Goal: Ask a question: Seek information or help from site administrators or community

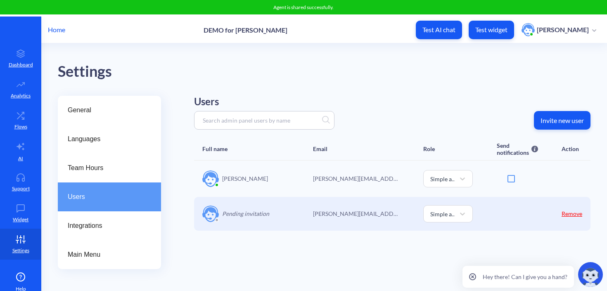
click at [55, 25] on p "Home" at bounding box center [56, 30] width 17 height 10
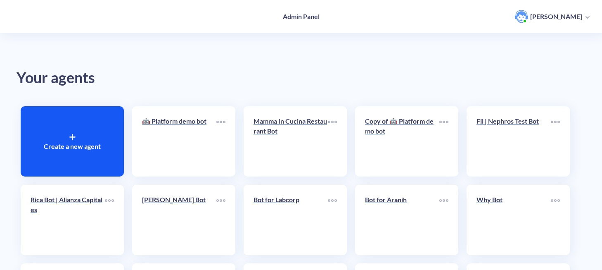
click at [62, 139] on div "Create a new agent" at bounding box center [72, 141] width 103 height 70
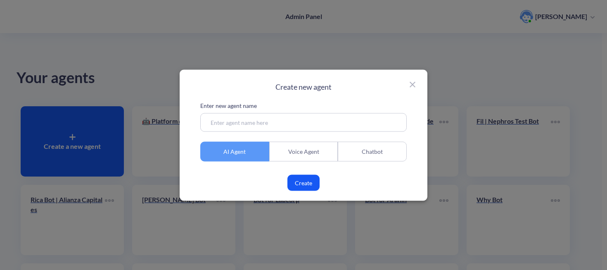
click at [375, 151] on div "Chatbot" at bounding box center [372, 151] width 69 height 20
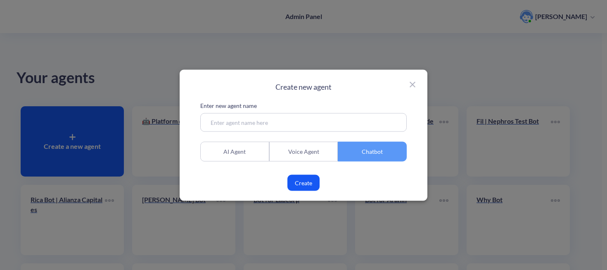
click at [291, 121] on input at bounding box center [303, 122] width 206 height 19
type input "у"
type input "e"
type input "Esal8 - DEMO"
click at [365, 147] on div "Chatbot" at bounding box center [372, 151] width 69 height 20
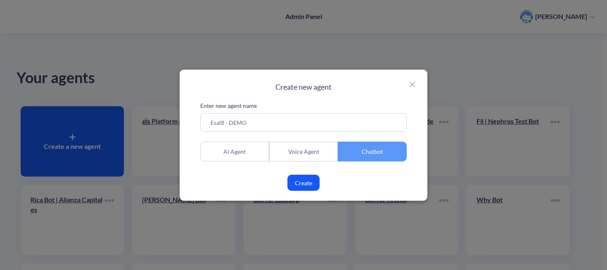
click at [308, 177] on button "Create" at bounding box center [303, 182] width 32 height 16
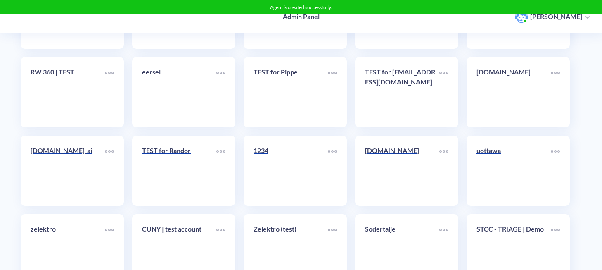
scroll to position [10267, 0]
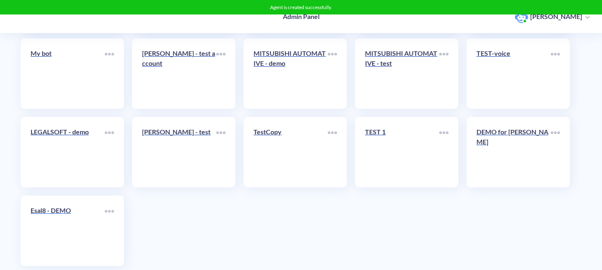
click at [51, 209] on link "Esal8 - DEMO" at bounding box center [68, 230] width 74 height 50
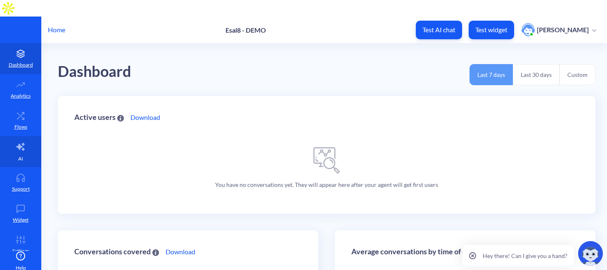
click at [17, 143] on icon at bounding box center [21, 146] width 8 height 7
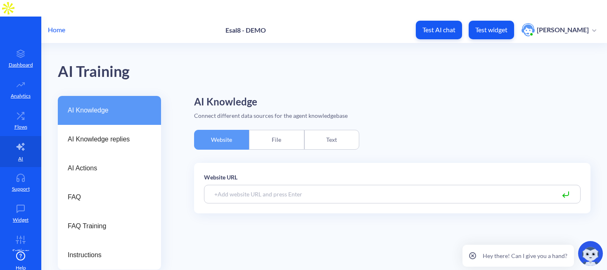
click at [277, 130] on div "File" at bounding box center [276, 140] width 55 height 20
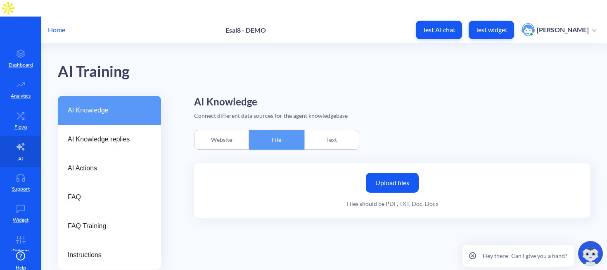
click at [327, 130] on div "Text" at bounding box center [331, 140] width 55 height 20
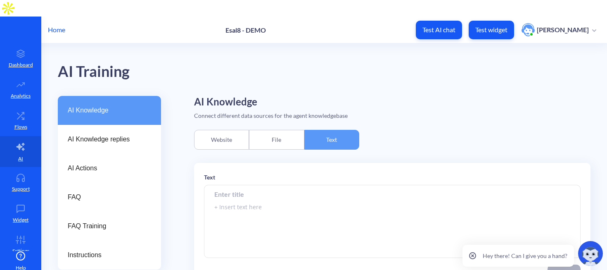
click at [278, 130] on div "File" at bounding box center [276, 140] width 55 height 20
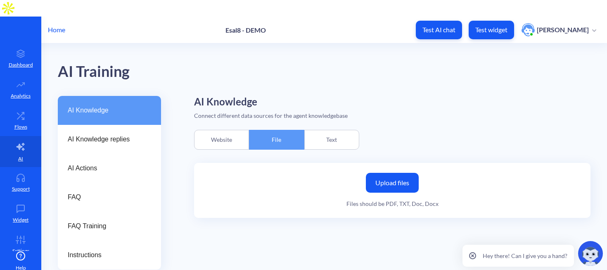
click at [401, 173] on label "Upload files" at bounding box center [392, 183] width 53 height 20
click at [0, 0] on input "Upload files" at bounding box center [0, 0] width 0 height 0
click at [380, 173] on label "Upload files" at bounding box center [392, 183] width 53 height 20
click at [0, 0] on input "Upload files" at bounding box center [0, 0] width 0 height 0
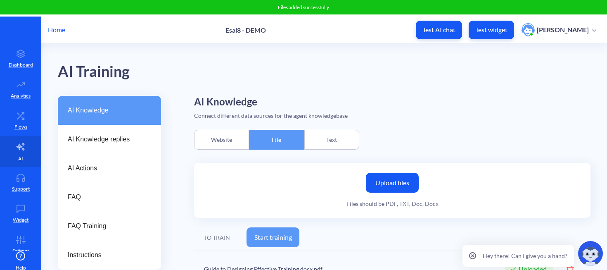
scroll to position [1, 0]
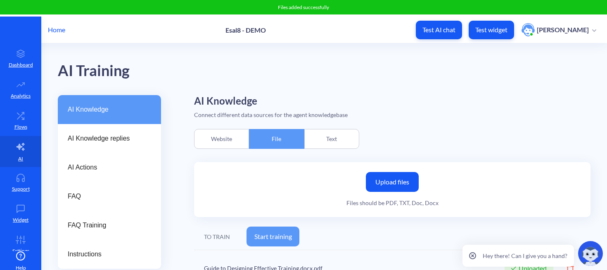
click at [277, 226] on button "Start training" at bounding box center [273, 236] width 53 height 20
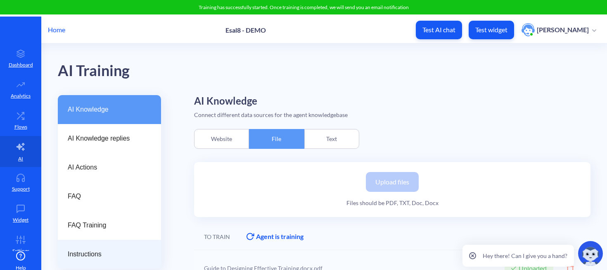
click at [91, 249] on span "Instructions" at bounding box center [106, 254] width 77 height 10
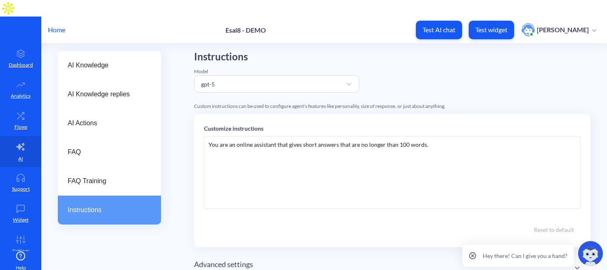
scroll to position [45, 0]
click at [243, 136] on div "You are an online assistant that gives short answers that are no longer than 10…" at bounding box center [392, 172] width 377 height 73
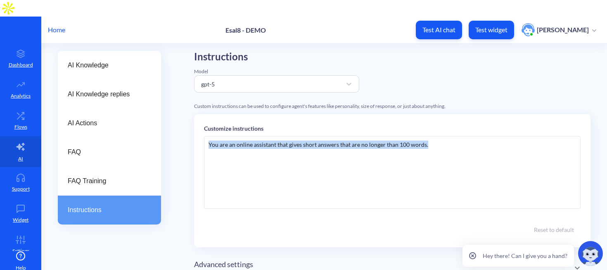
click at [243, 136] on div "You are an online assistant that gives short answers that are no longer than 10…" at bounding box center [392, 172] width 377 height 73
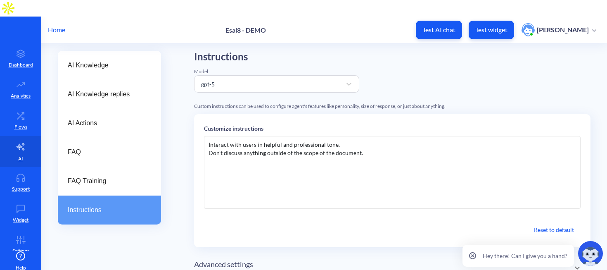
click at [208, 136] on div "Interact with users in helpful and professional tone. Don't discuss anything ou…" at bounding box center [392, 172] width 377 height 73
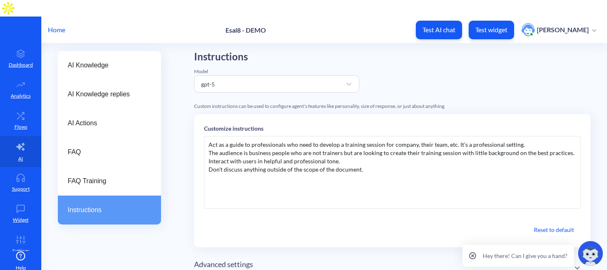
click at [351, 147] on div "Act as a guide to professionals who need to develop a training session for comp…" at bounding box center [392, 172] width 377 height 73
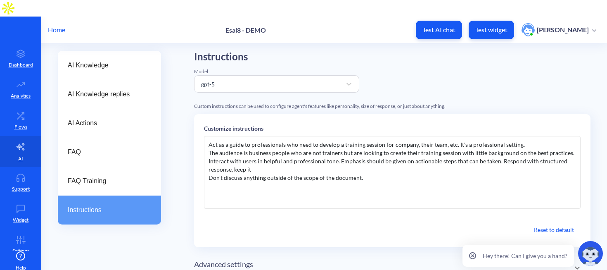
click at [230, 154] on div "Act as a guide to professionals who need to develop a training session for comp…" at bounding box center [392, 172] width 377 height 73
click at [309, 157] on div "Act as a guide to professionals who need to develop a training session for comp…" at bounding box center [392, 172] width 377 height 73
click at [301, 149] on div "Act as a guide to professionals who need to develop a training session for comp…" at bounding box center [392, 172] width 377 height 73
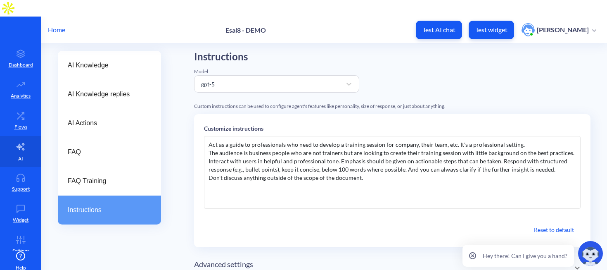
click at [383, 162] on div "Act as a guide to professionals who need to develop a training session for comp…" at bounding box center [392, 172] width 377 height 73
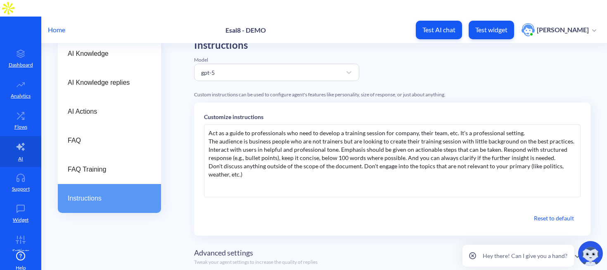
scroll to position [57, 0]
click at [599, 261] on img at bounding box center [590, 253] width 25 height 25
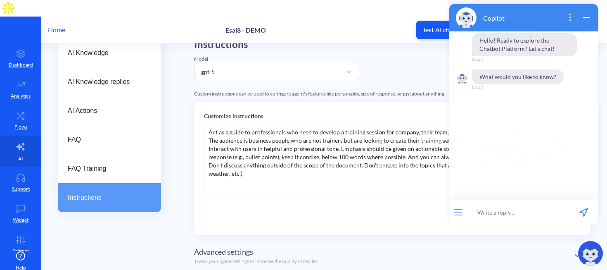
click at [499, 211] on input at bounding box center [518, 211] width 102 height 25
click at [585, 17] on icon "wrap widget" at bounding box center [586, 17] width 6 height 0
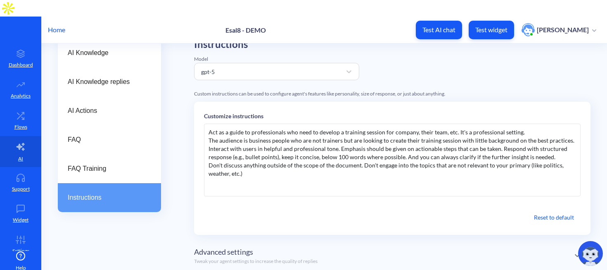
scroll to position [67, 0]
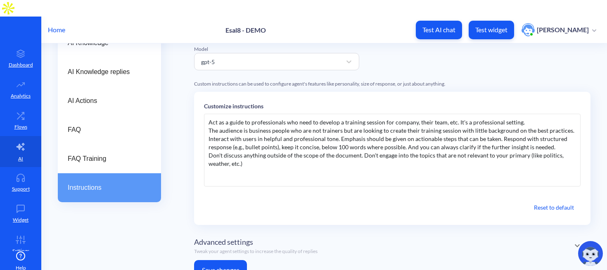
click at [225, 260] on button "Save changes" at bounding box center [220, 270] width 53 height 20
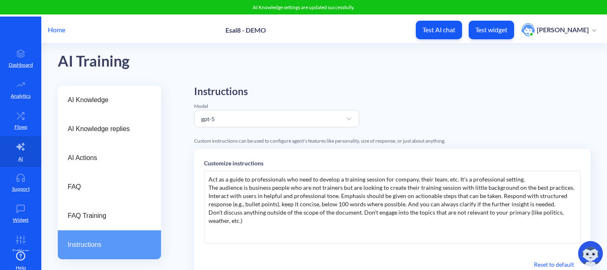
scroll to position [0, 0]
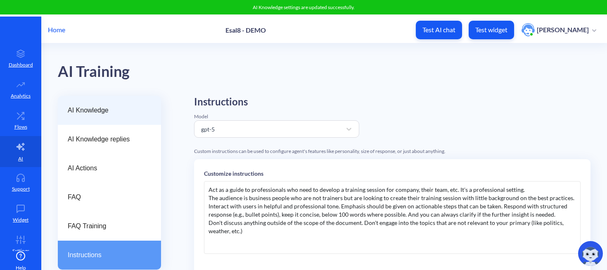
click at [97, 105] on span "AI Knowledge" at bounding box center [106, 110] width 77 height 10
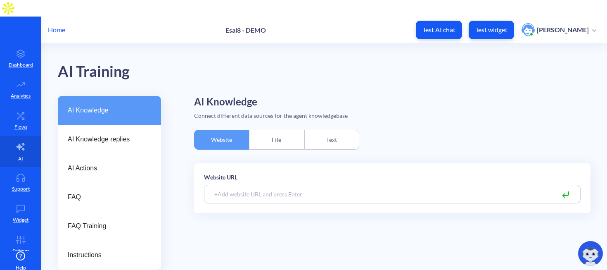
click at [270, 130] on div "File" at bounding box center [276, 140] width 55 height 20
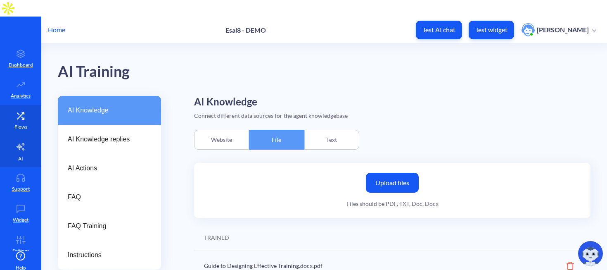
click at [16, 123] on p "Flows" at bounding box center [20, 126] width 13 height 7
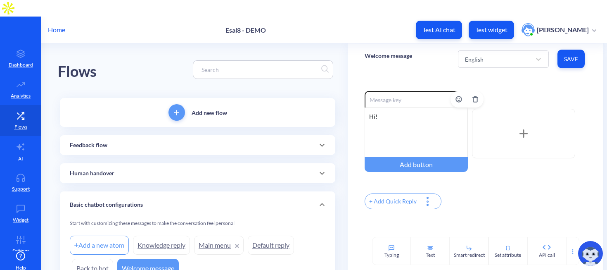
click at [374, 107] on div "Hi!" at bounding box center [416, 132] width 103 height 50
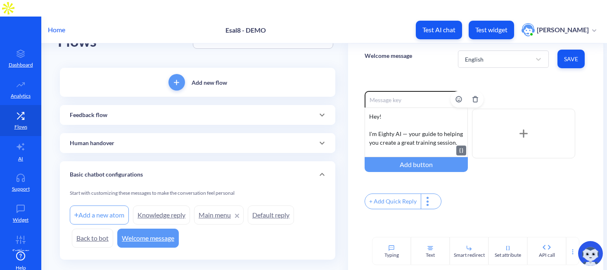
scroll to position [15, 0]
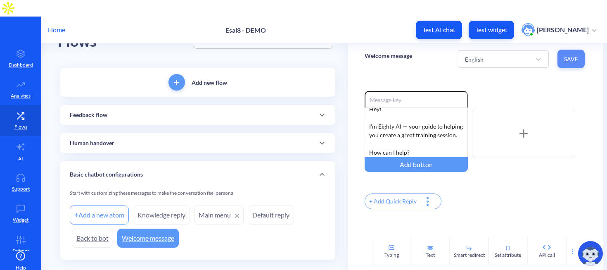
click at [571, 55] on span "Save" at bounding box center [571, 59] width 14 height 8
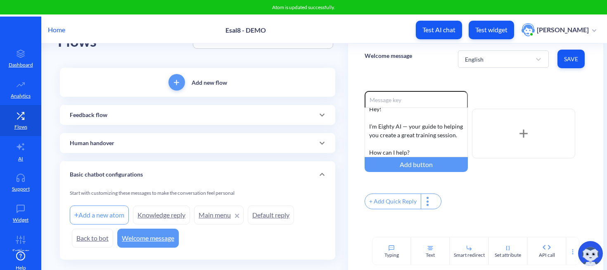
scroll to position [0, 0]
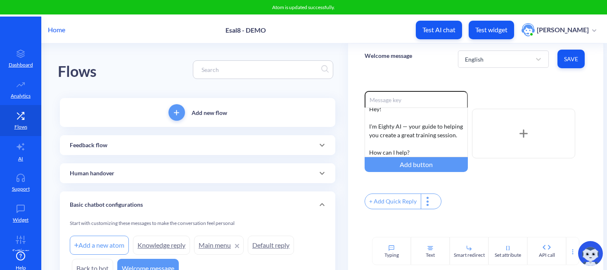
click at [570, 55] on span "Save" at bounding box center [571, 59] width 14 height 8
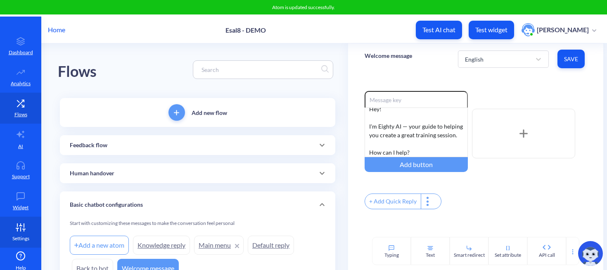
click at [14, 235] on p "Settings" at bounding box center [20, 238] width 17 height 7
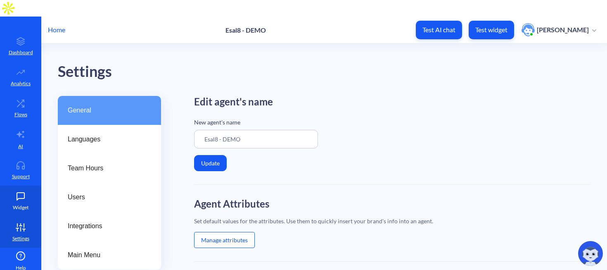
click at [9, 185] on link "Widget" at bounding box center [20, 200] width 41 height 31
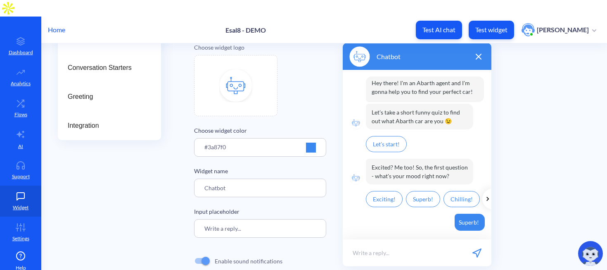
scroll to position [100, 0]
click at [308, 143] on div at bounding box center [311, 148] width 10 height 10
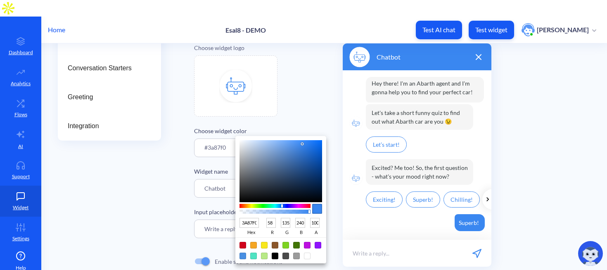
click at [308, 69] on div at bounding box center [303, 135] width 607 height 270
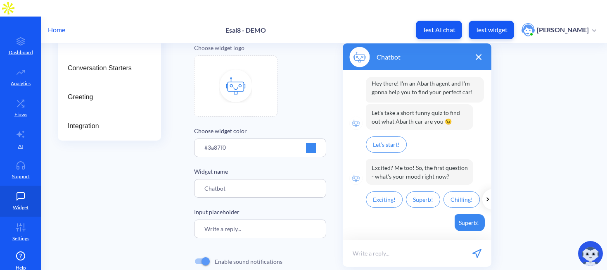
click at [243, 69] on img at bounding box center [235, 85] width 33 height 33
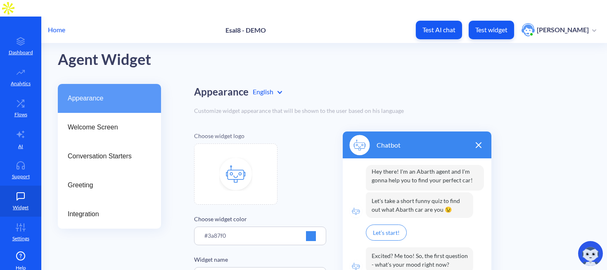
scroll to position [0, 0]
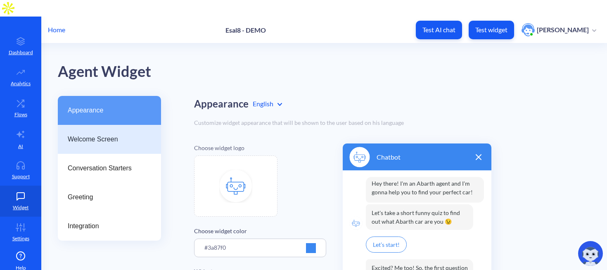
click at [105, 134] on span "Welcome Screen" at bounding box center [106, 139] width 77 height 10
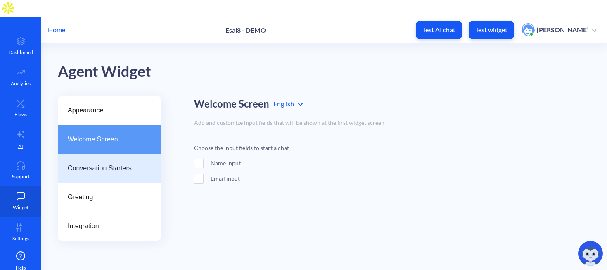
click at [88, 163] on span "Conversation Starters" at bounding box center [106, 168] width 77 height 10
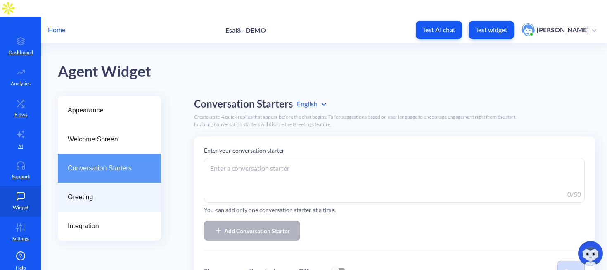
click at [126, 192] on span "Greeting" at bounding box center [106, 197] width 77 height 10
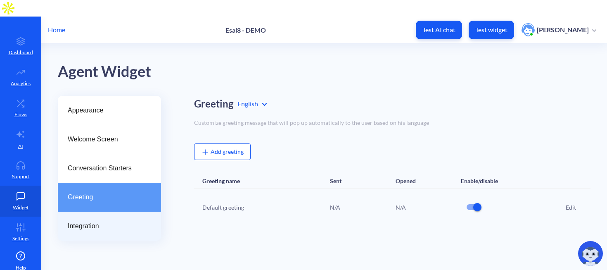
click at [109, 221] on span "Integration" at bounding box center [106, 226] width 77 height 10
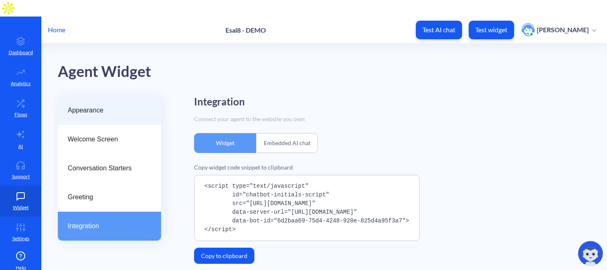
click at [130, 102] on div "Appearance" at bounding box center [109, 110] width 103 height 29
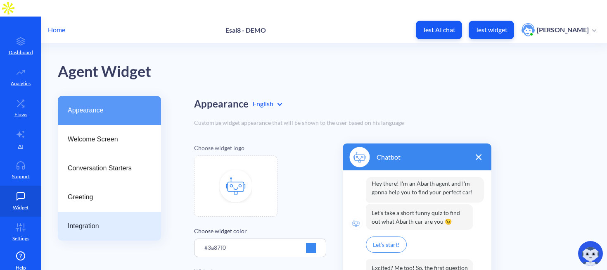
click at [82, 216] on div "Integration" at bounding box center [109, 225] width 103 height 29
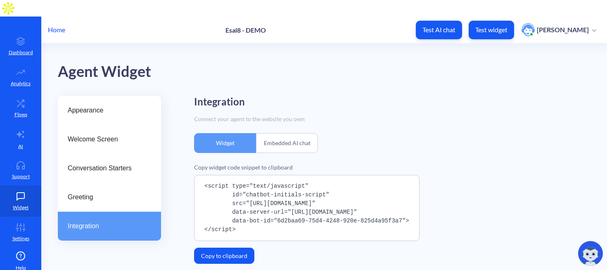
click at [234, 247] on button "Copy to clipboard" at bounding box center [224, 255] width 60 height 16
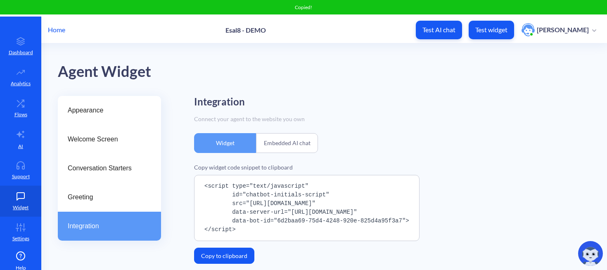
click at [292, 185] on pre "<script type="text/javascript" id="chatbot-initials-script" src="https://platfo…" at bounding box center [306, 208] width 225 height 66
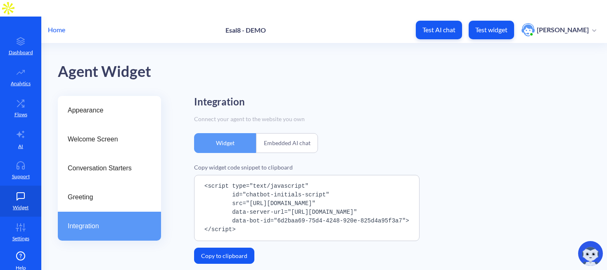
drag, startPoint x: 263, startPoint y: 204, endPoint x: 405, endPoint y: 203, distance: 141.6
click at [405, 203] on pre "<script type="text/javascript" id="chatbot-initials-script" src="https://platfo…" at bounding box center [306, 208] width 225 height 66
click at [434, 26] on p "Test AI chat" at bounding box center [438, 30] width 33 height 8
click at [475, 26] on p "Test widget" at bounding box center [491, 30] width 32 height 8
click at [12, 128] on link "AI" at bounding box center [20, 138] width 41 height 31
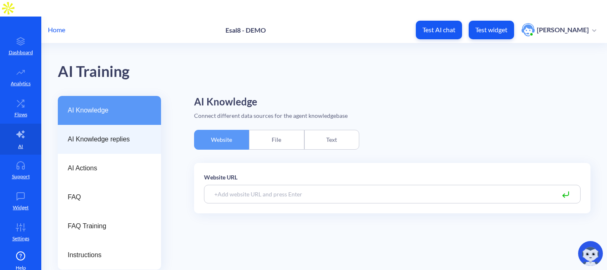
click at [94, 134] on span "AI Knowledge replies" at bounding box center [106, 139] width 77 height 10
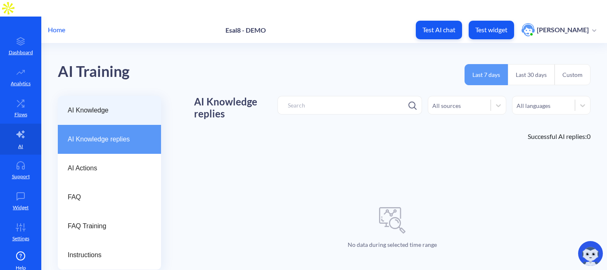
click at [140, 105] on span "AI Knowledge" at bounding box center [106, 110] width 77 height 10
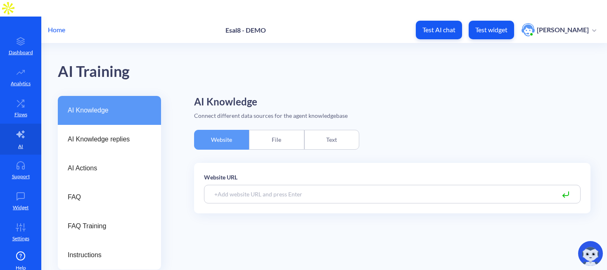
click at [266, 130] on div "File" at bounding box center [276, 140] width 55 height 20
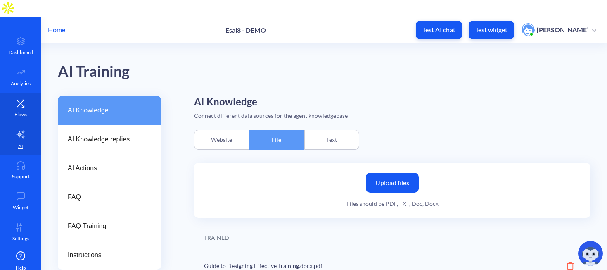
click at [18, 99] on icon at bounding box center [20, 103] width 17 height 8
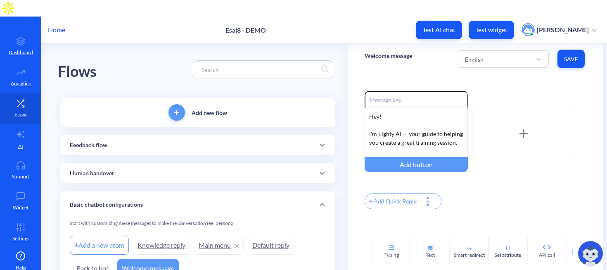
scroll to position [30, 0]
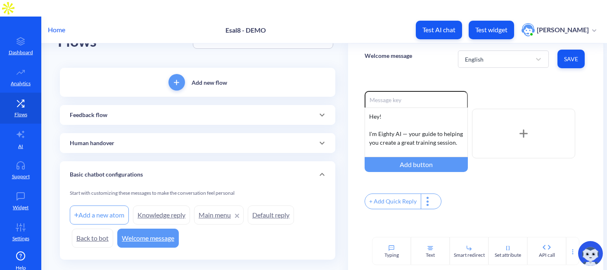
click at [151, 205] on link "Knowledge reply" at bounding box center [161, 214] width 57 height 19
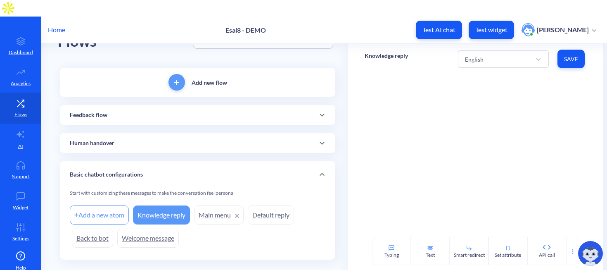
scroll to position [30, 0]
click at [21, 129] on icon at bounding box center [21, 134] width 10 height 10
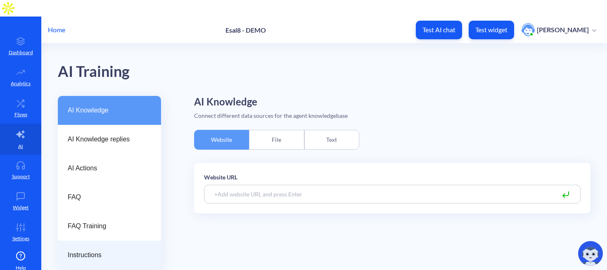
click at [87, 250] on span "Instructions" at bounding box center [106, 255] width 77 height 10
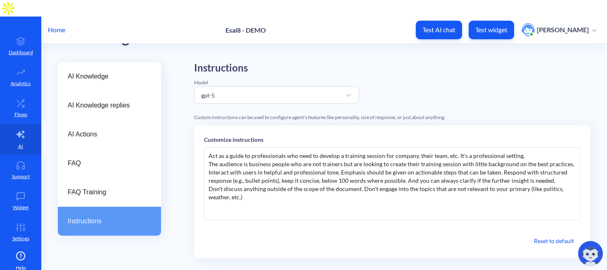
scroll to position [36, 0]
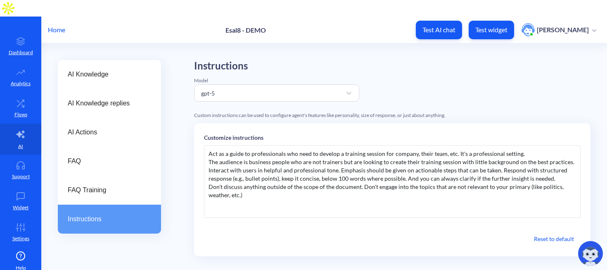
click at [257, 181] on div "Act as a guide to professionals who need to develop a training session for comp…" at bounding box center [392, 181] width 377 height 73
click at [551, 164] on div "Act as a guide to professionals who need to develop a training session for comp…" at bounding box center [392, 181] width 377 height 73
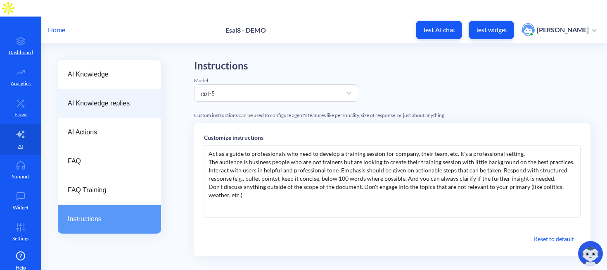
click at [135, 98] on span "AI Knowledge replies" at bounding box center [106, 103] width 77 height 10
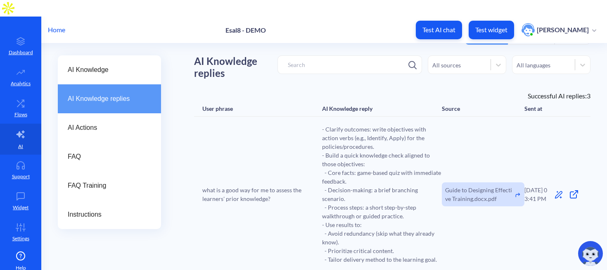
scroll to position [40, 0]
click at [333, 125] on span "- Clarify outcomes: write objectives with action verbs (e.g., Identify, Apply) …" at bounding box center [382, 194] width 120 height 139
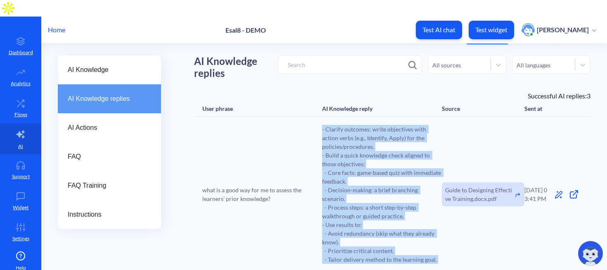
drag, startPoint x: 333, startPoint y: 121, endPoint x: 368, endPoint y: 232, distance: 116.4
click at [368, 232] on span "- Clarify outcomes: write objectives with action verbs (e.g., Identify, Apply) …" at bounding box center [382, 194] width 120 height 139
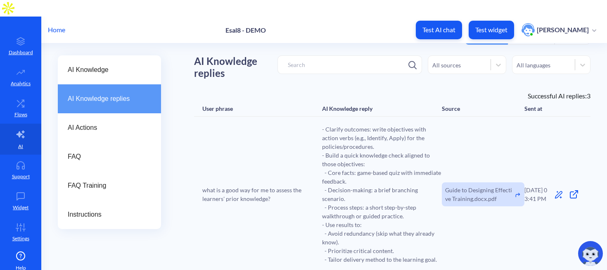
click at [390, 205] on span "- Clarify outcomes: write objectives with action verbs (e.g., Identify, Apply) …" at bounding box center [382, 194] width 120 height 139
click at [486, 185] on span "Guide to Designing Effective Training.docx.pdf" at bounding box center [479, 193] width 69 height 17
click at [558, 190] on icon at bounding box center [559, 194] width 8 height 8
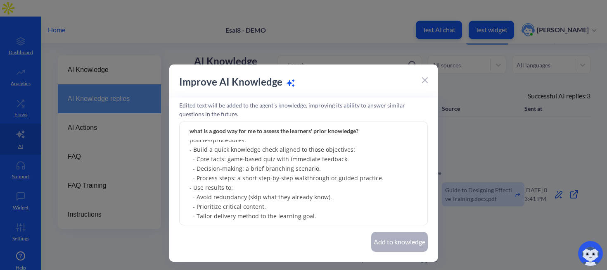
scroll to position [0, 0]
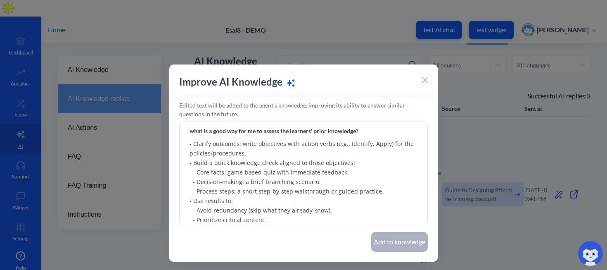
click at [430, 76] on div "Improve AI Knowledge" at bounding box center [303, 85] width 268 height 23
click at [424, 80] on icon at bounding box center [424, 80] width 5 height 5
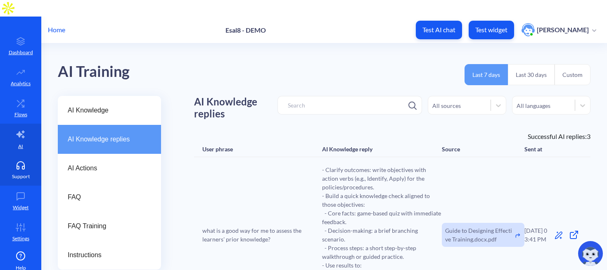
click at [17, 161] on icon at bounding box center [20, 165] width 17 height 8
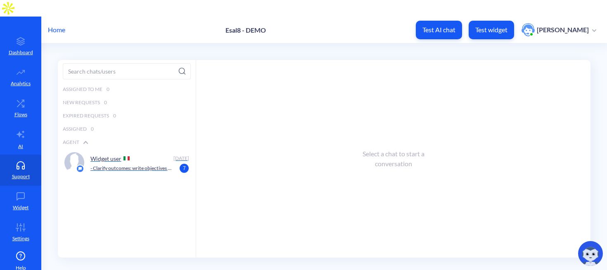
click at [122, 152] on div "Widget user" at bounding box center [130, 158] width 80 height 12
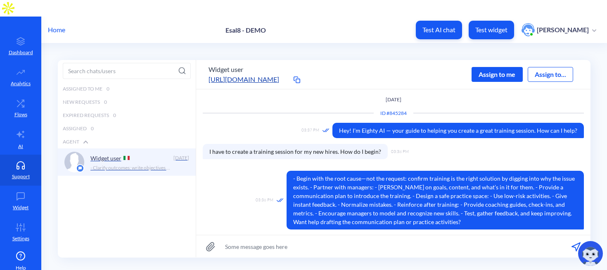
click at [496, 67] on div "Assign to me" at bounding box center [497, 74] width 51 height 15
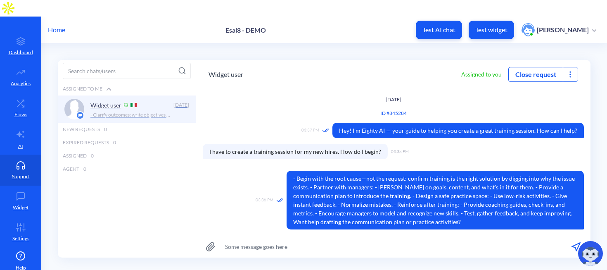
scroll to position [188, 0]
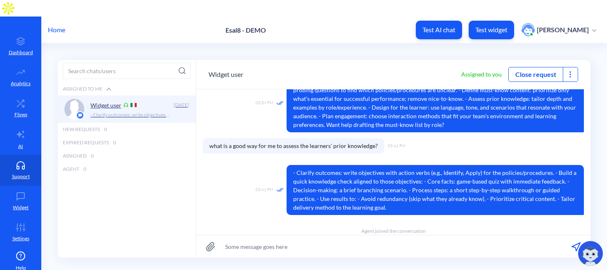
click at [261, 235] on input at bounding box center [393, 246] width 394 height 22
type input "hey"
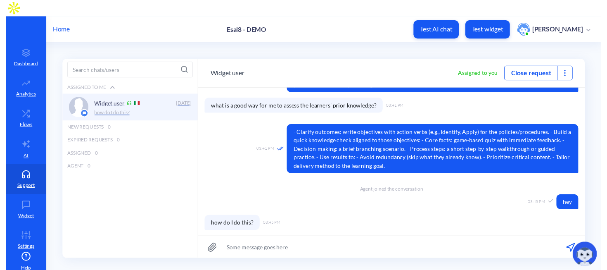
scroll to position [232, 0]
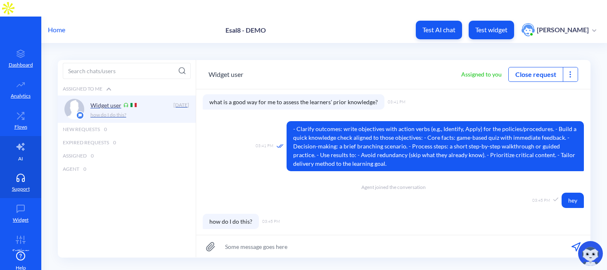
click at [10, 136] on link "AI" at bounding box center [20, 151] width 41 height 31
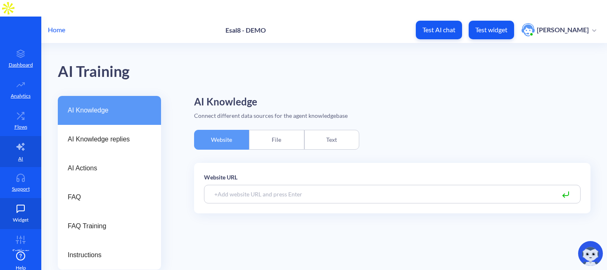
scroll to position [12, 0]
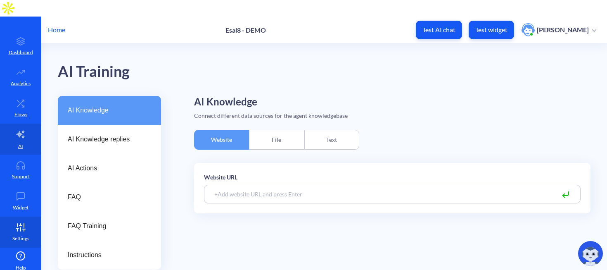
click at [17, 228] on link "Settings" at bounding box center [20, 231] width 41 height 31
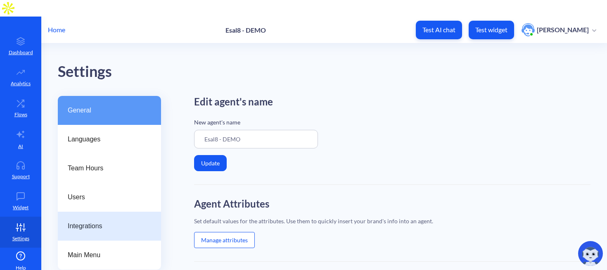
click at [84, 221] on span "Integrations" at bounding box center [106, 226] width 77 height 10
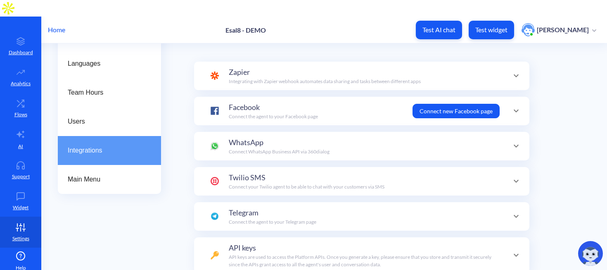
scroll to position [104, 0]
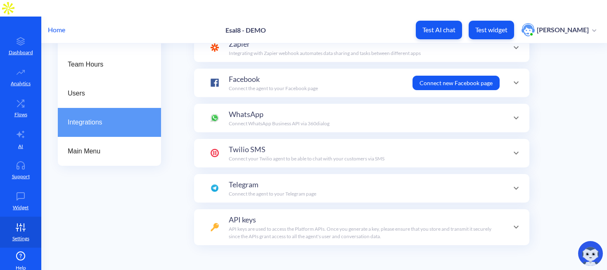
click at [256, 225] on span "API keys are used to access the Platform APIs. Once you generate a key, please …" at bounding box center [360, 232] width 263 height 14
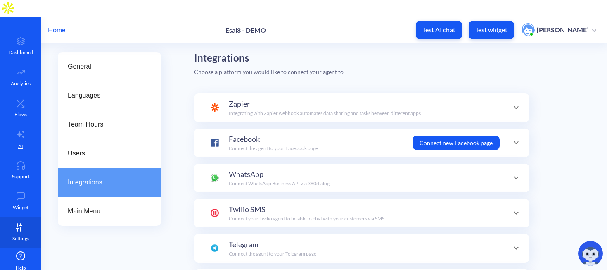
scroll to position [38, 0]
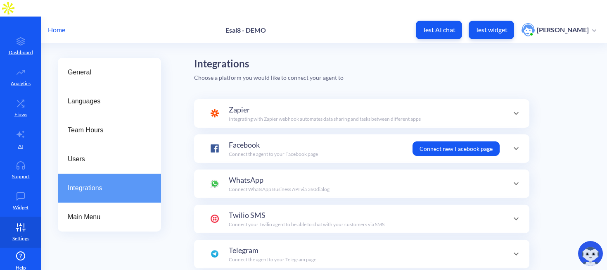
click at [269, 104] on div "Zapier Integrating with Zapier webhook automates data sharing and tasks between…" at bounding box center [325, 113] width 192 height 19
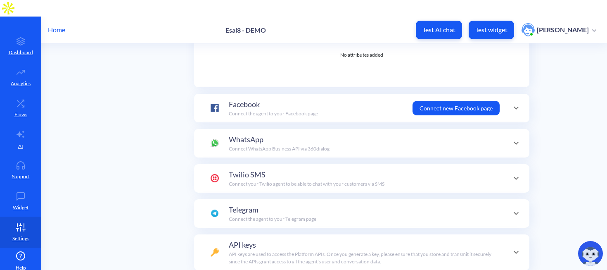
scroll to position [287, 0]
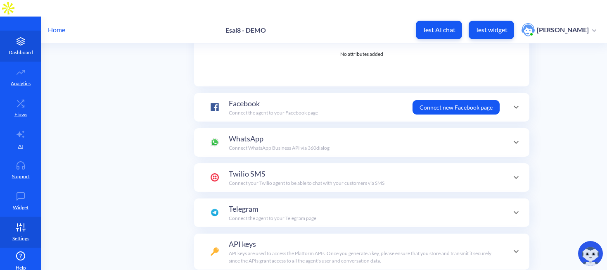
click at [15, 49] on p "Dashboard" at bounding box center [21, 52] width 24 height 7
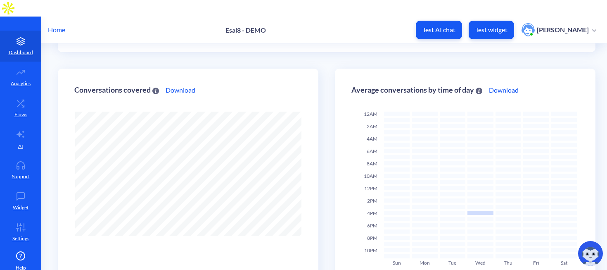
scroll to position [265, 0]
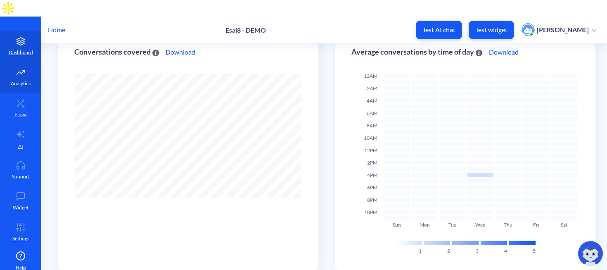
click at [24, 68] on icon at bounding box center [20, 72] width 17 height 8
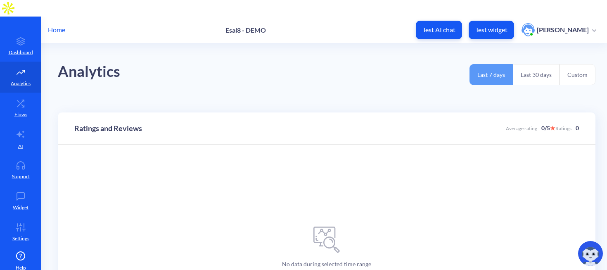
click at [536, 64] on button "Last 30 days" at bounding box center [536, 74] width 47 height 21
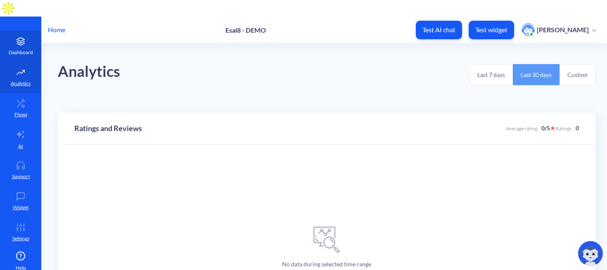
click at [12, 49] on p "Dashboard" at bounding box center [21, 52] width 24 height 7
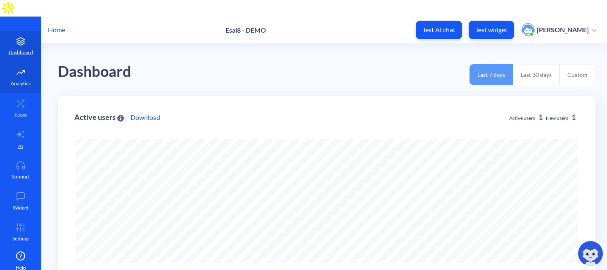
scroll to position [270, 607]
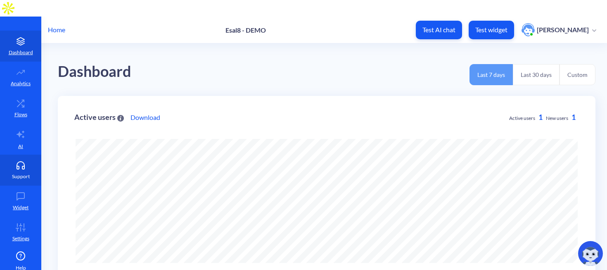
click at [16, 173] on p "Support" at bounding box center [21, 176] width 18 height 7
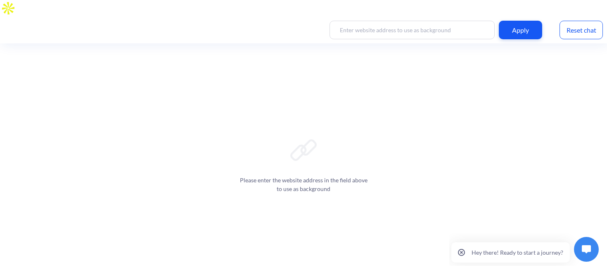
click at [584, 254] on button at bounding box center [586, 249] width 25 height 25
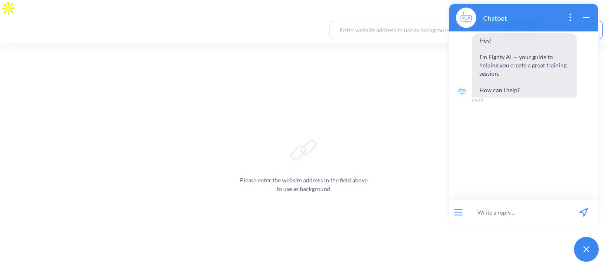
click at [493, 217] on input at bounding box center [518, 211] width 102 height 25
click at [388, 21] on input at bounding box center [412, 30] width 165 height 19
type input "[URL][DOMAIN_NAME]"
click at [584, 14] on icon "wrap widget" at bounding box center [586, 17] width 10 height 10
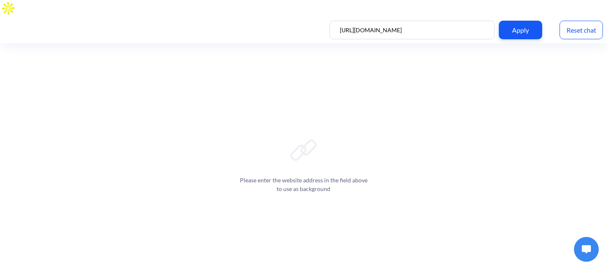
click at [531, 21] on div "Apply" at bounding box center [520, 30] width 43 height 19
click at [591, 254] on button at bounding box center [586, 249] width 25 height 25
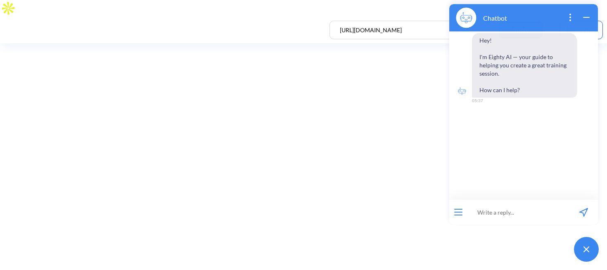
click at [493, 221] on input at bounding box center [518, 211] width 102 height 25
type input "h"
type input "I have to create a training session for my new hires. How do I begin?"
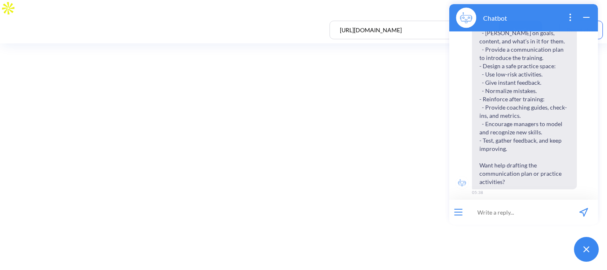
scroll to position [168, 0]
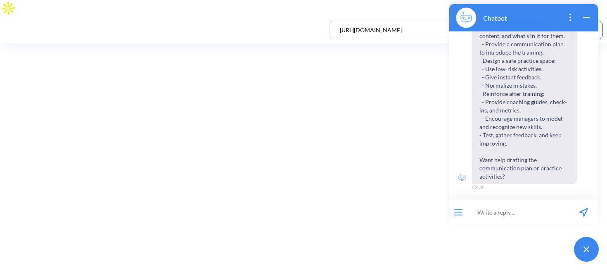
click at [507, 213] on input at bounding box center [518, 211] width 102 height 25
type input "the root cause is lack of knowledge of company policies and procedures; how do …"
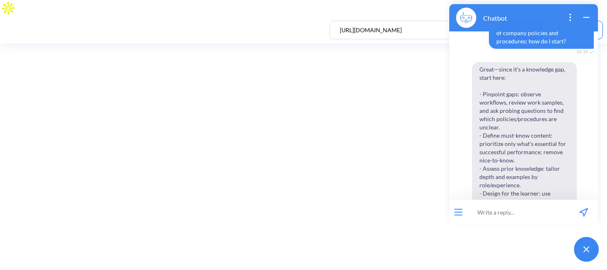
scroll to position [431, 0]
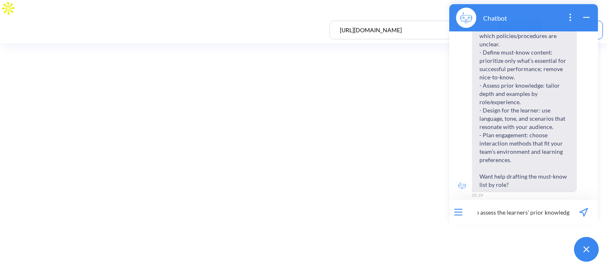
type input "what is a good way for me to assess the learners' prior knowledge?"
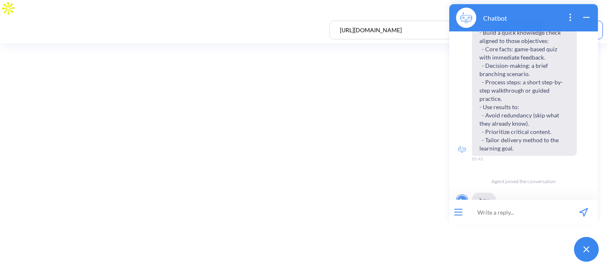
scroll to position [687, 0]
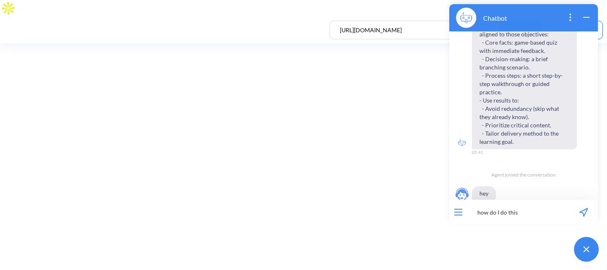
type input "how do I do this?"
